Goal: Task Accomplishment & Management: Use online tool/utility

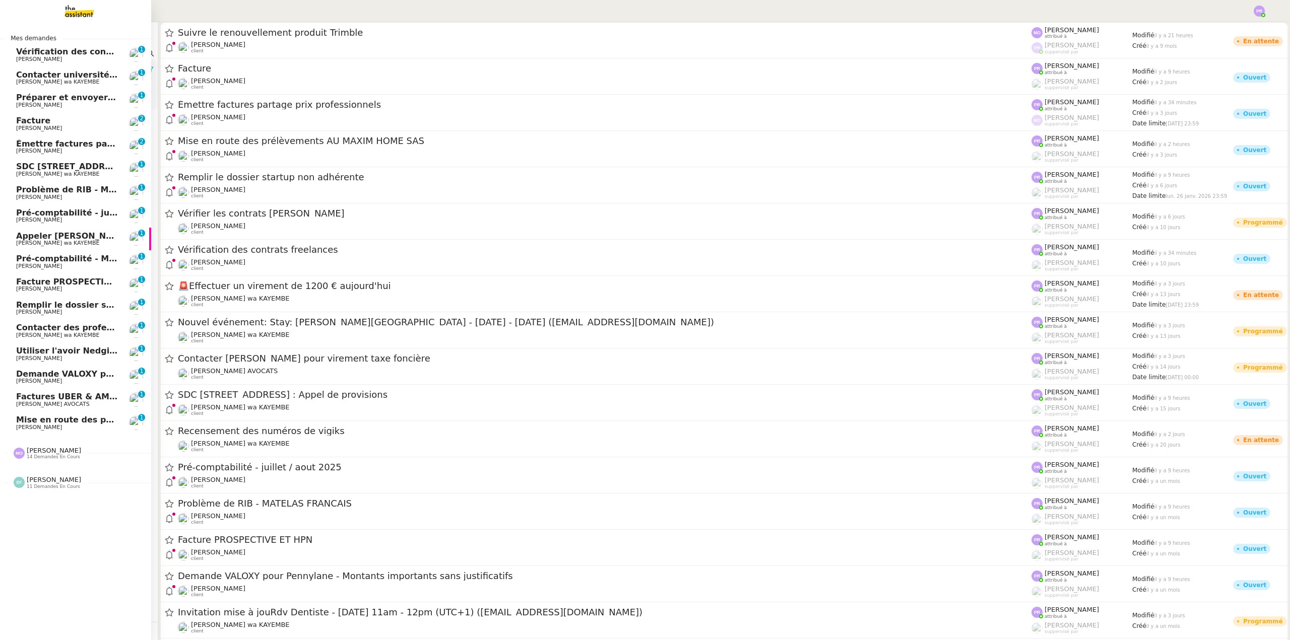
click at [80, 53] on span "Vérification des contrats freelances" at bounding box center [97, 52] width 162 height 10
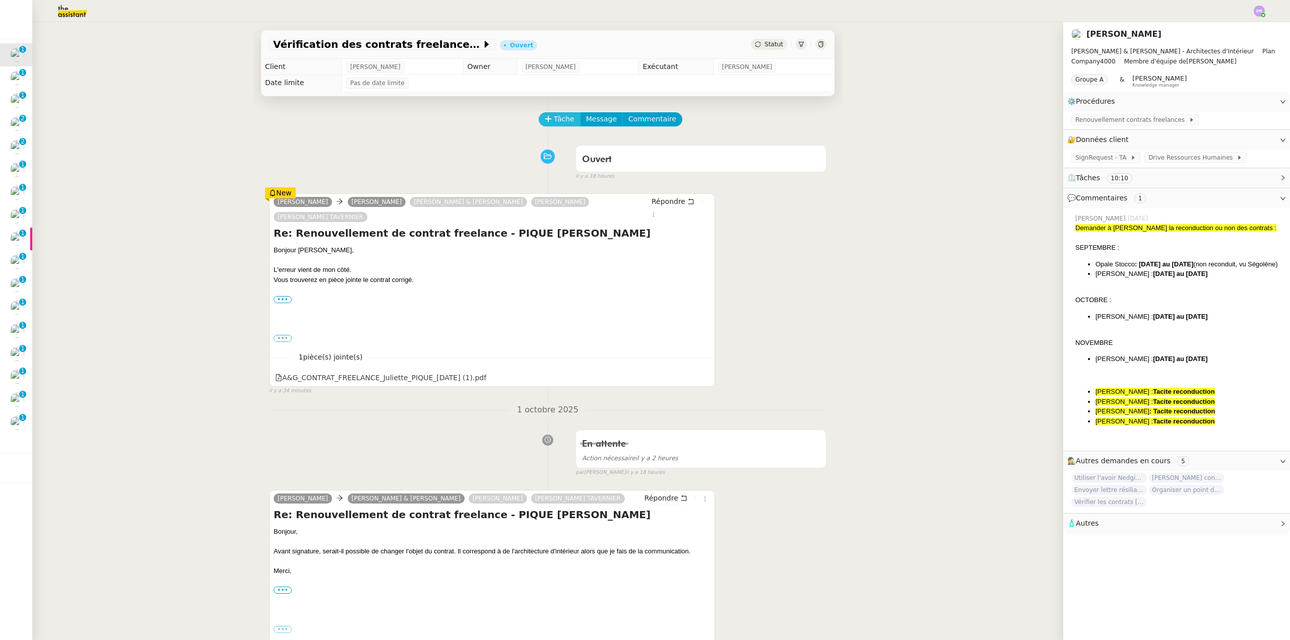
click at [557, 122] on span "Tâche" at bounding box center [564, 119] width 21 height 12
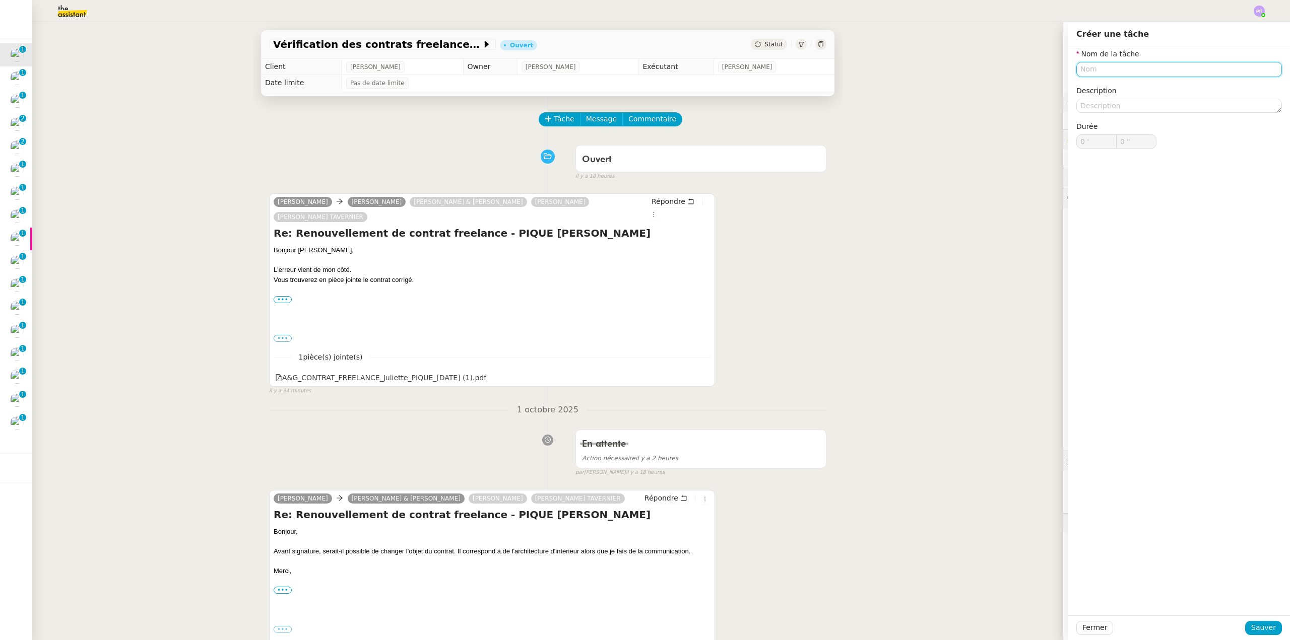
click at [1100, 75] on input "text" at bounding box center [1179, 69] width 206 height 15
type input "Envoi nouveau contrat"
drag, startPoint x: 1139, startPoint y: 96, endPoint x: 1140, endPoint y: 87, distance: 9.1
click at [1139, 95] on div "Envoi nouveau contrat" at bounding box center [1171, 88] width 206 height 18
click at [1140, 87] on div "Envoi nouveau contrat" at bounding box center [1170, 88] width 197 height 9
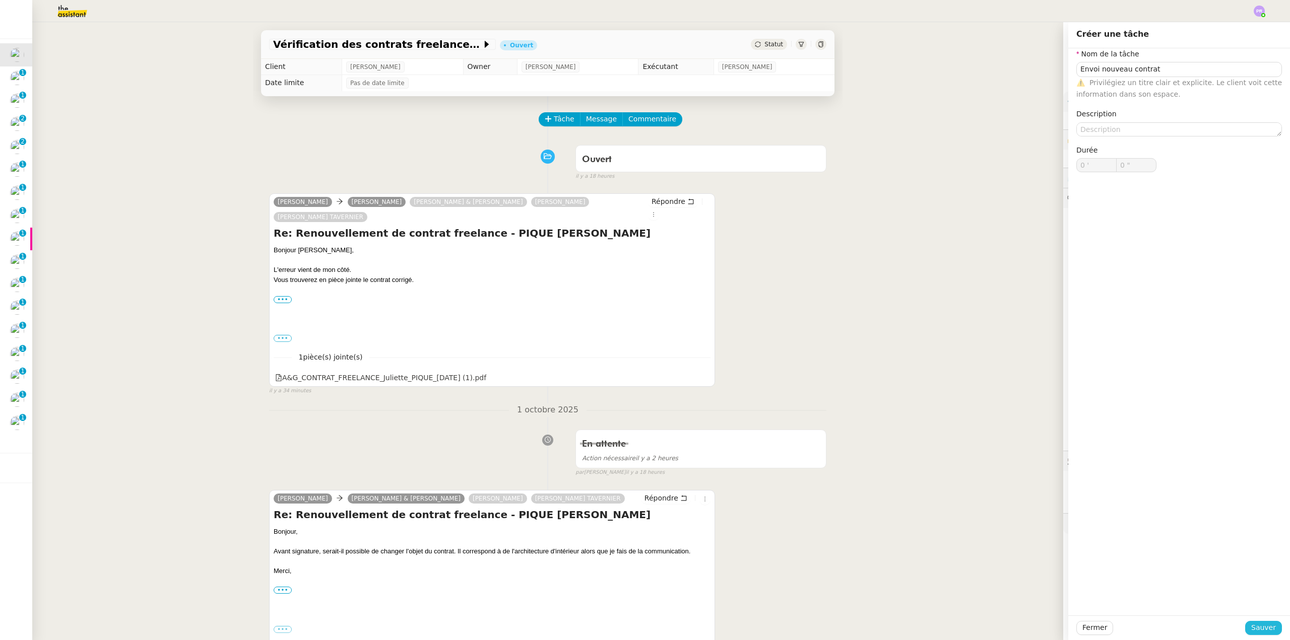
click at [1266, 626] on span "Sauver" at bounding box center [1263, 628] width 25 height 12
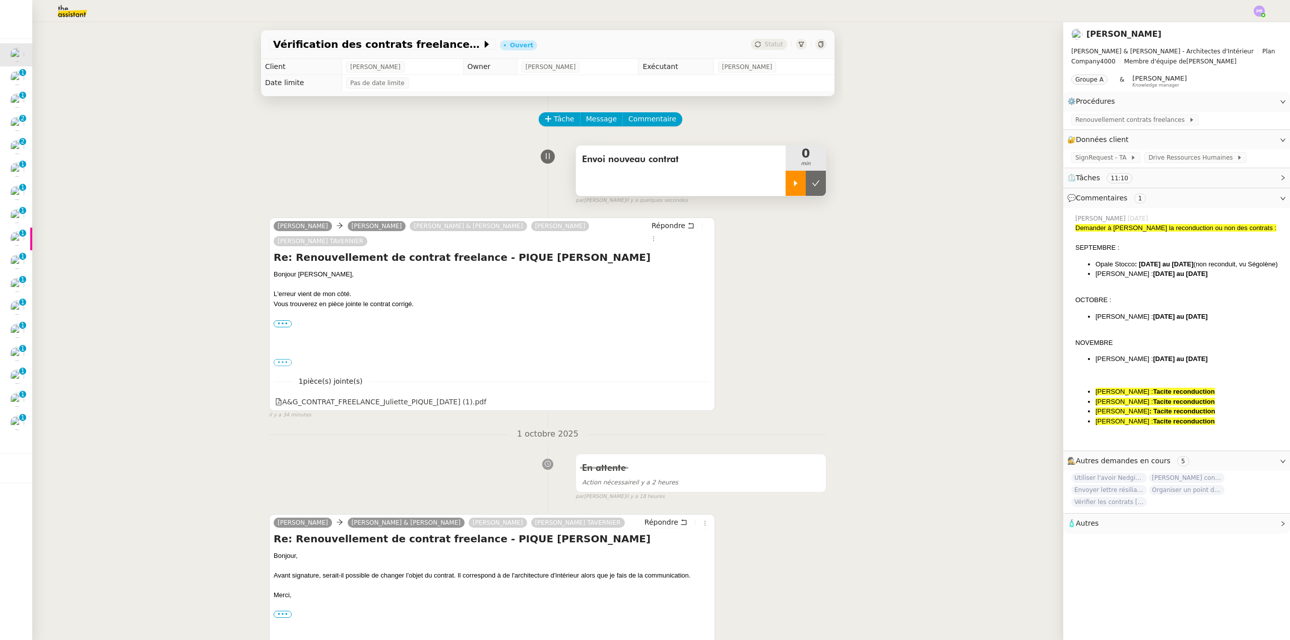
click at [794, 182] on icon at bounding box center [795, 183] width 8 height 8
click at [662, 223] on span "Répondre" at bounding box center [668, 226] width 34 height 10
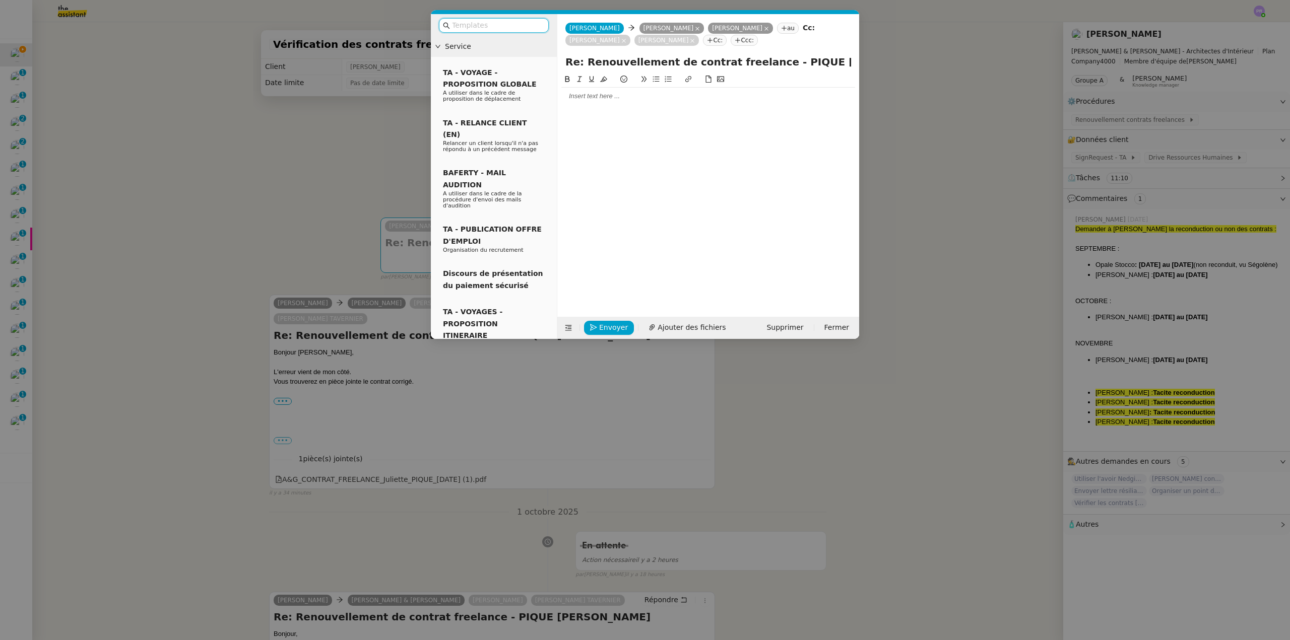
click at [584, 99] on div at bounding box center [708, 96] width 294 height 9
